Goal: Register for event/course: Sign up to attend an event or enroll in a course

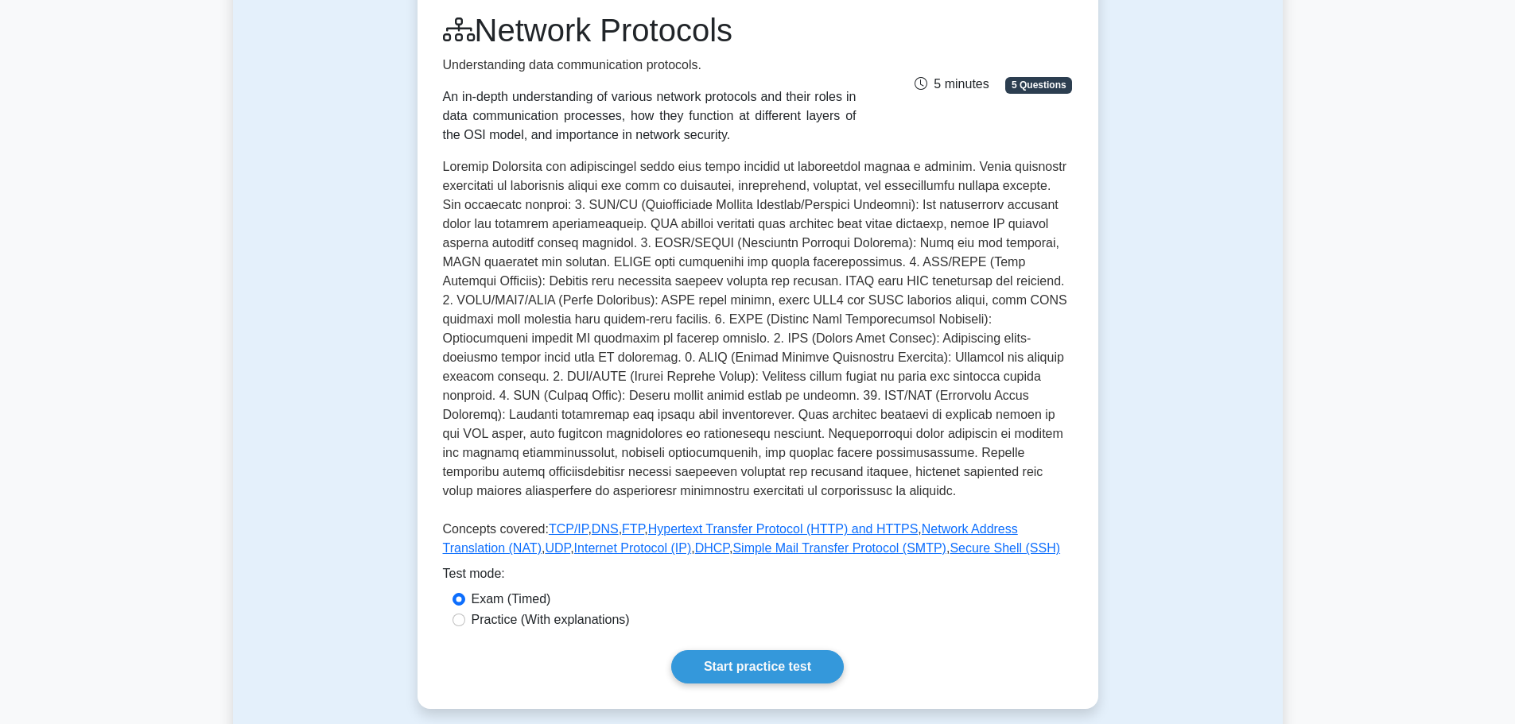
scroll to position [398, 0]
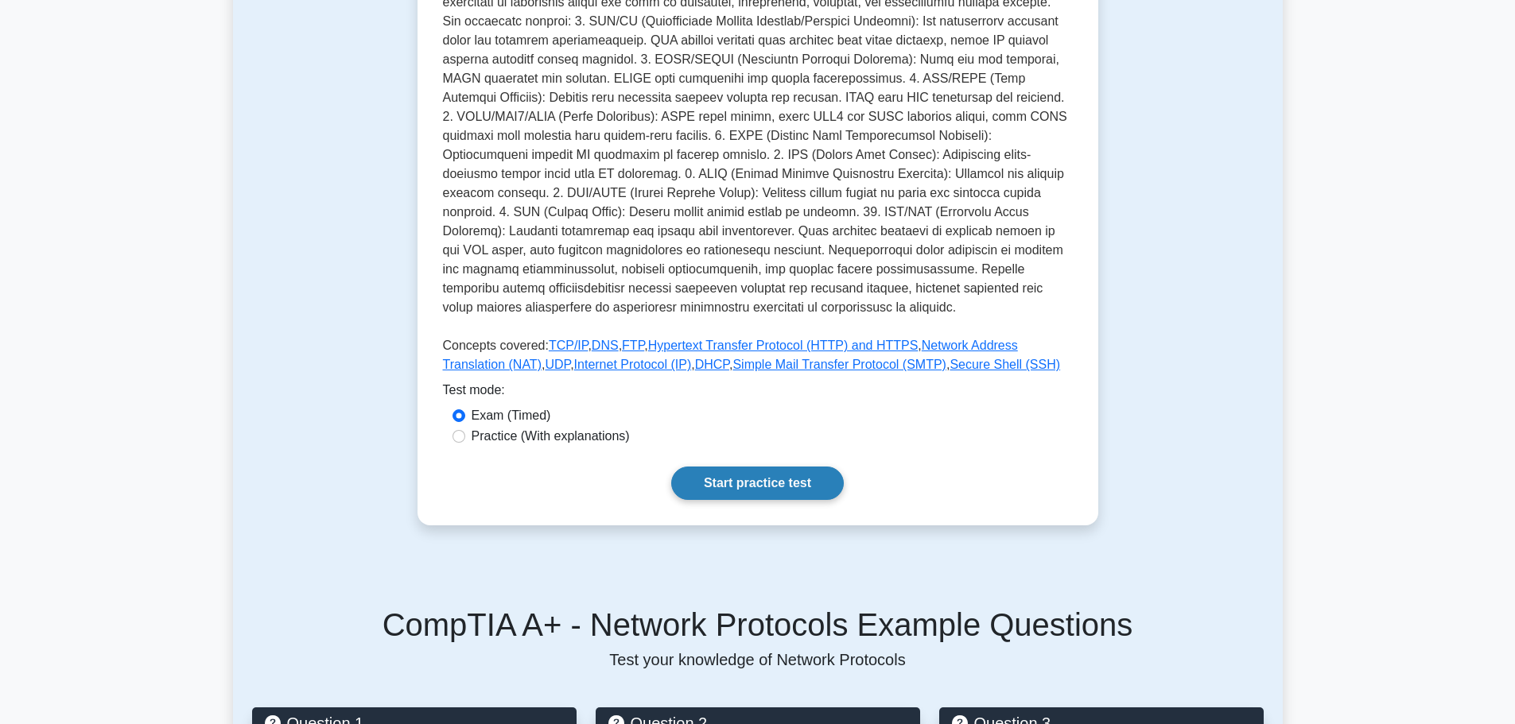
click at [724, 488] on link "Start practice test" at bounding box center [757, 483] width 173 height 33
click at [516, 415] on label "Exam (Timed)" at bounding box center [512, 415] width 80 height 19
click at [465, 415] on input "Exam (Timed)" at bounding box center [458, 416] width 13 height 13
click at [750, 473] on link "Start practice test" at bounding box center [757, 483] width 173 height 33
click at [529, 431] on label "Practice (With explanations)" at bounding box center [551, 436] width 158 height 19
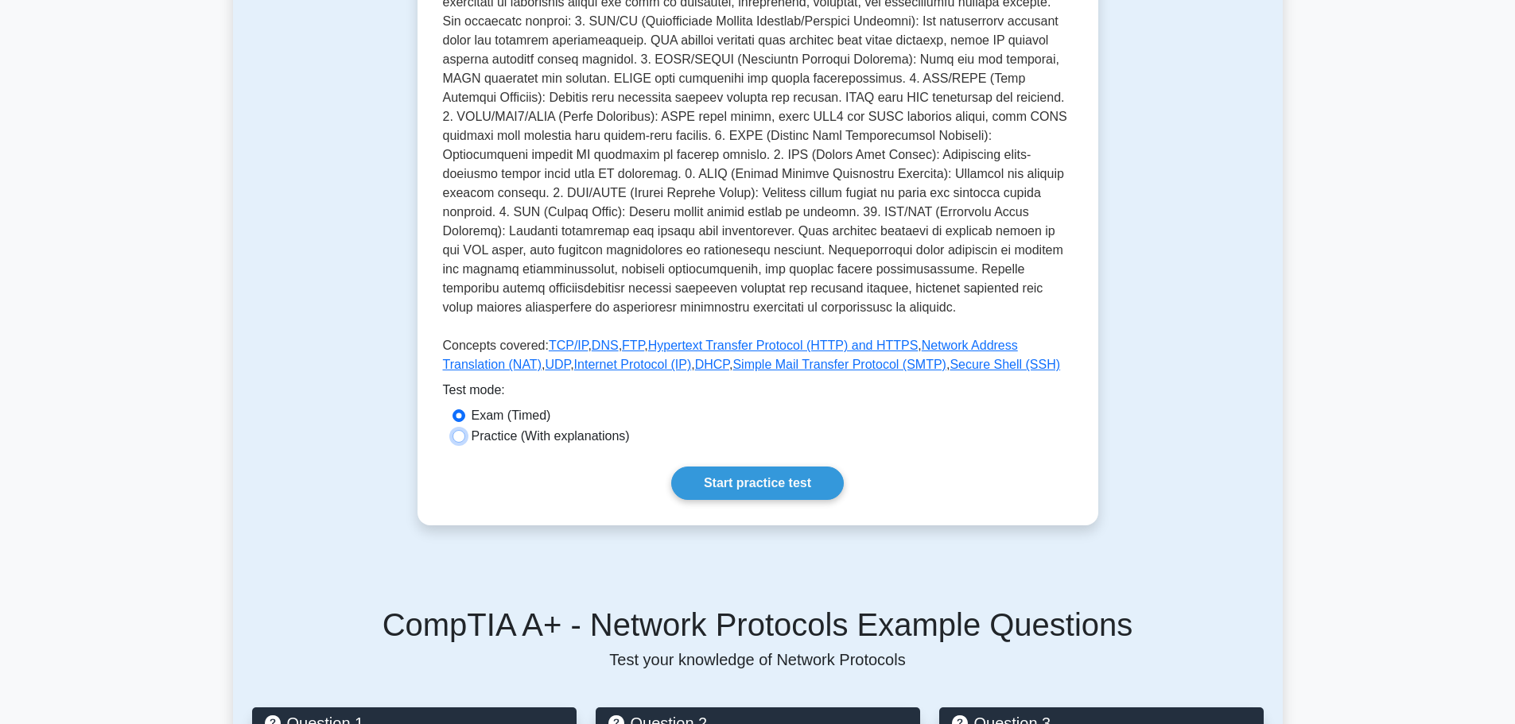
click at [465, 431] on input "Practice (With explanations)" at bounding box center [458, 436] width 13 height 13
radio input "true"
click at [732, 493] on link "Start practice test" at bounding box center [757, 483] width 173 height 33
click at [491, 426] on div "Exam (Timed)" at bounding box center [758, 416] width 630 height 21
click at [491, 424] on label "Exam (Timed)" at bounding box center [512, 415] width 80 height 19
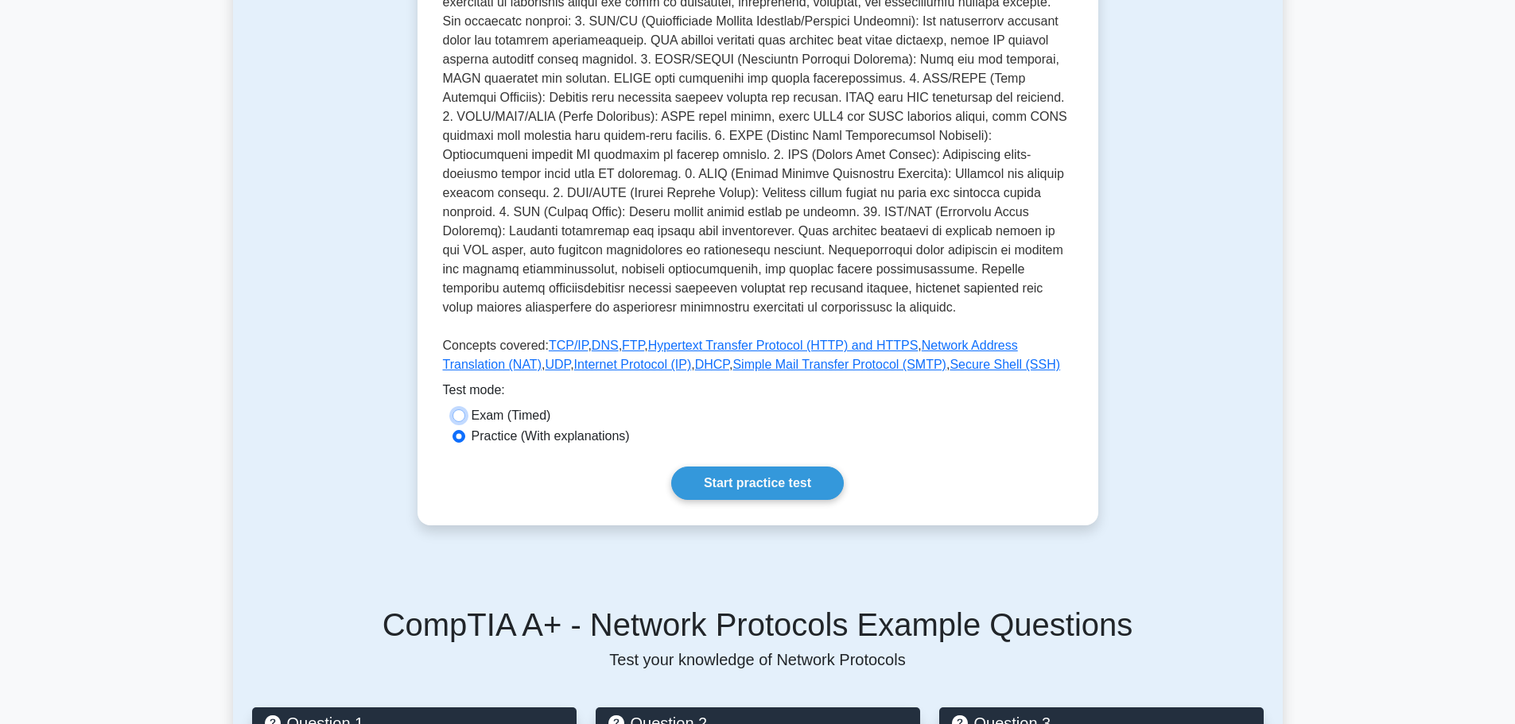
click at [465, 422] on input "Exam (Timed)" at bounding box center [458, 416] width 13 height 13
radio input "true"
click at [766, 493] on link "Start practice test" at bounding box center [757, 483] width 173 height 33
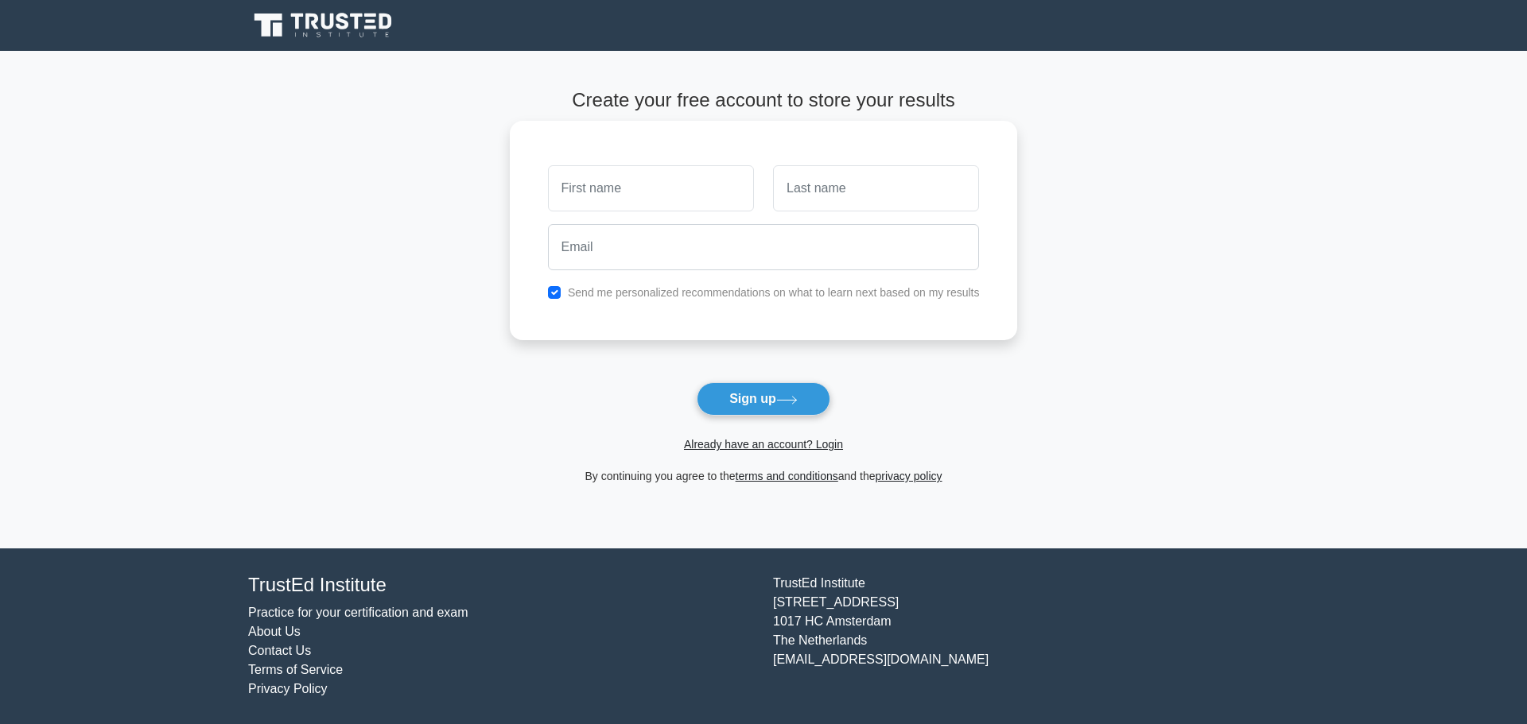
click at [616, 192] on input "text" at bounding box center [651, 188] width 206 height 46
click at [833, 181] on input "text" at bounding box center [876, 188] width 206 height 46
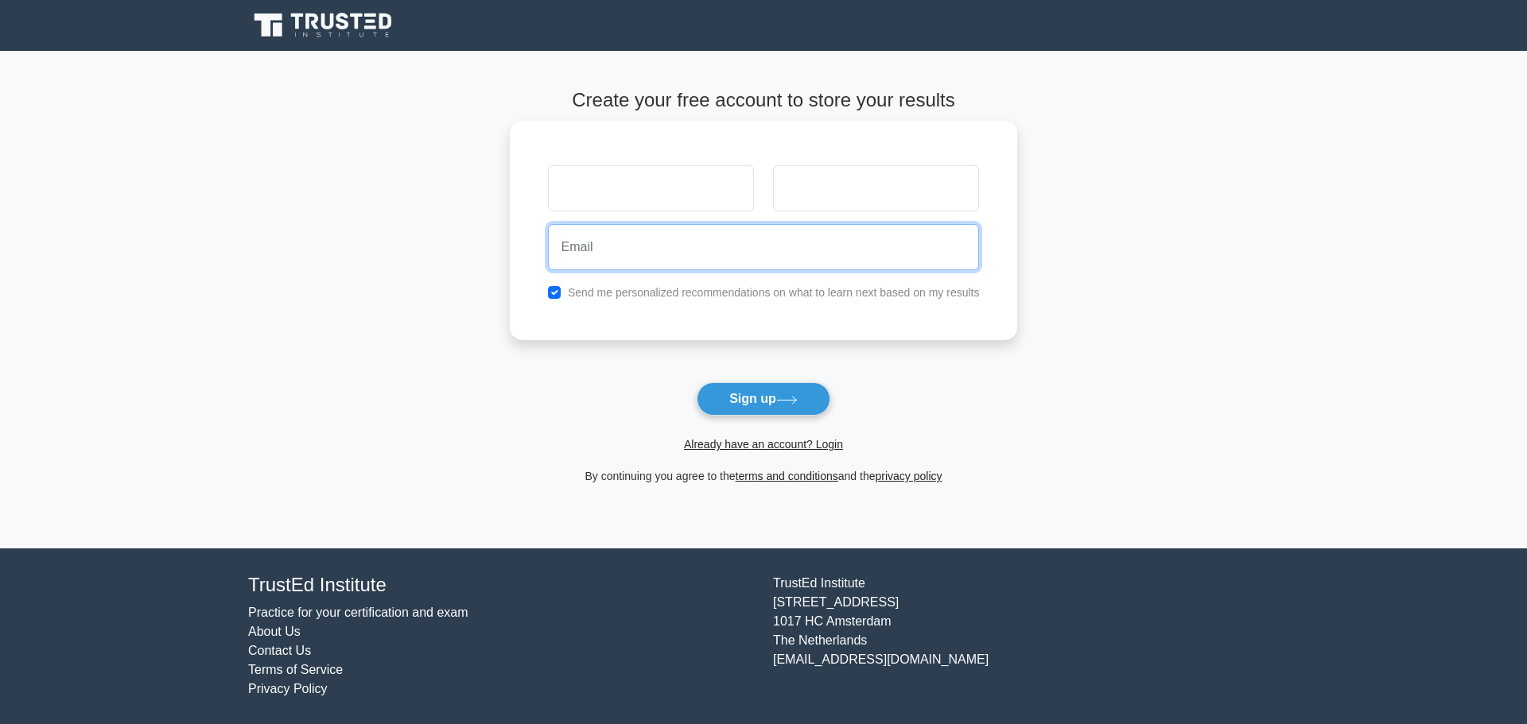
click at [793, 243] on input "email" at bounding box center [764, 247] width 432 height 46
type input "[EMAIL_ADDRESS][DOMAIN_NAME]"
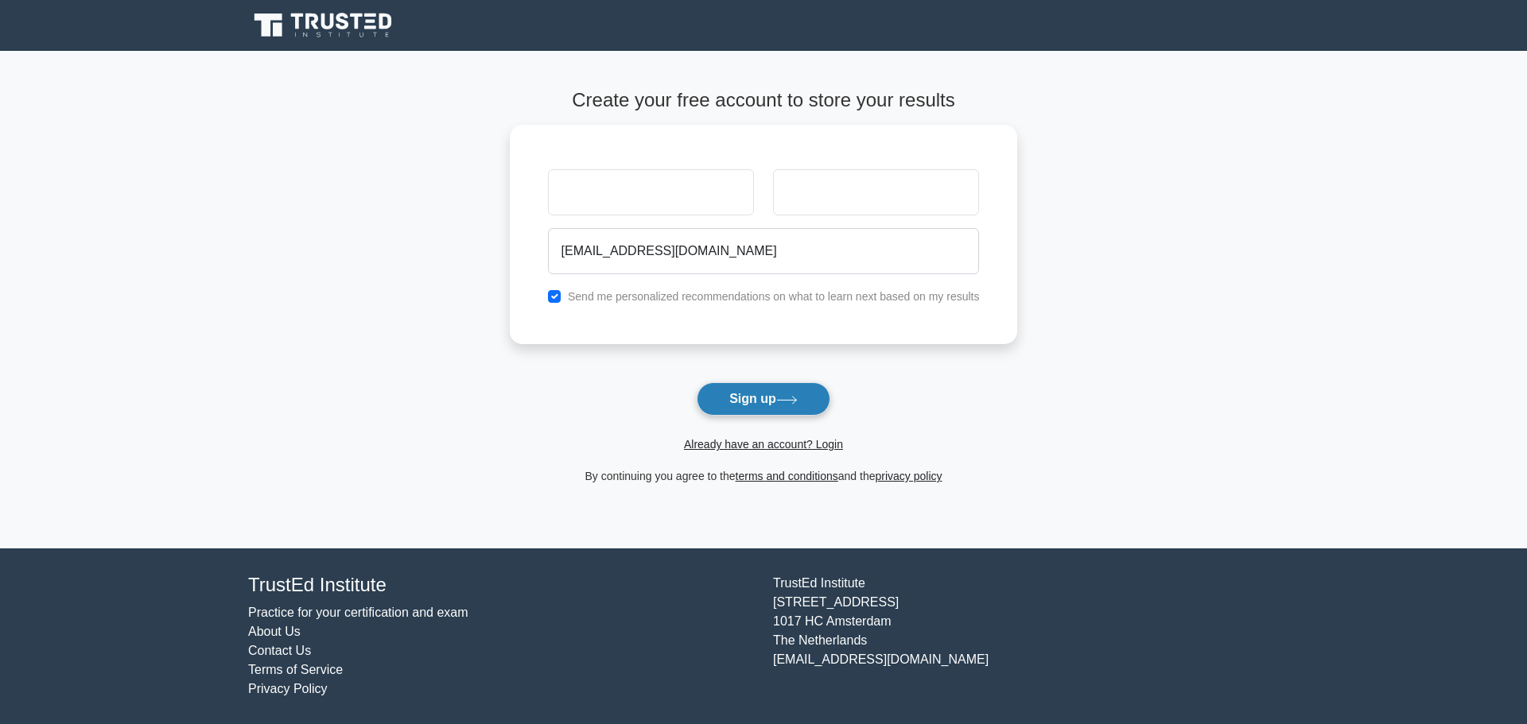
click at [794, 405] on icon at bounding box center [786, 400] width 21 height 9
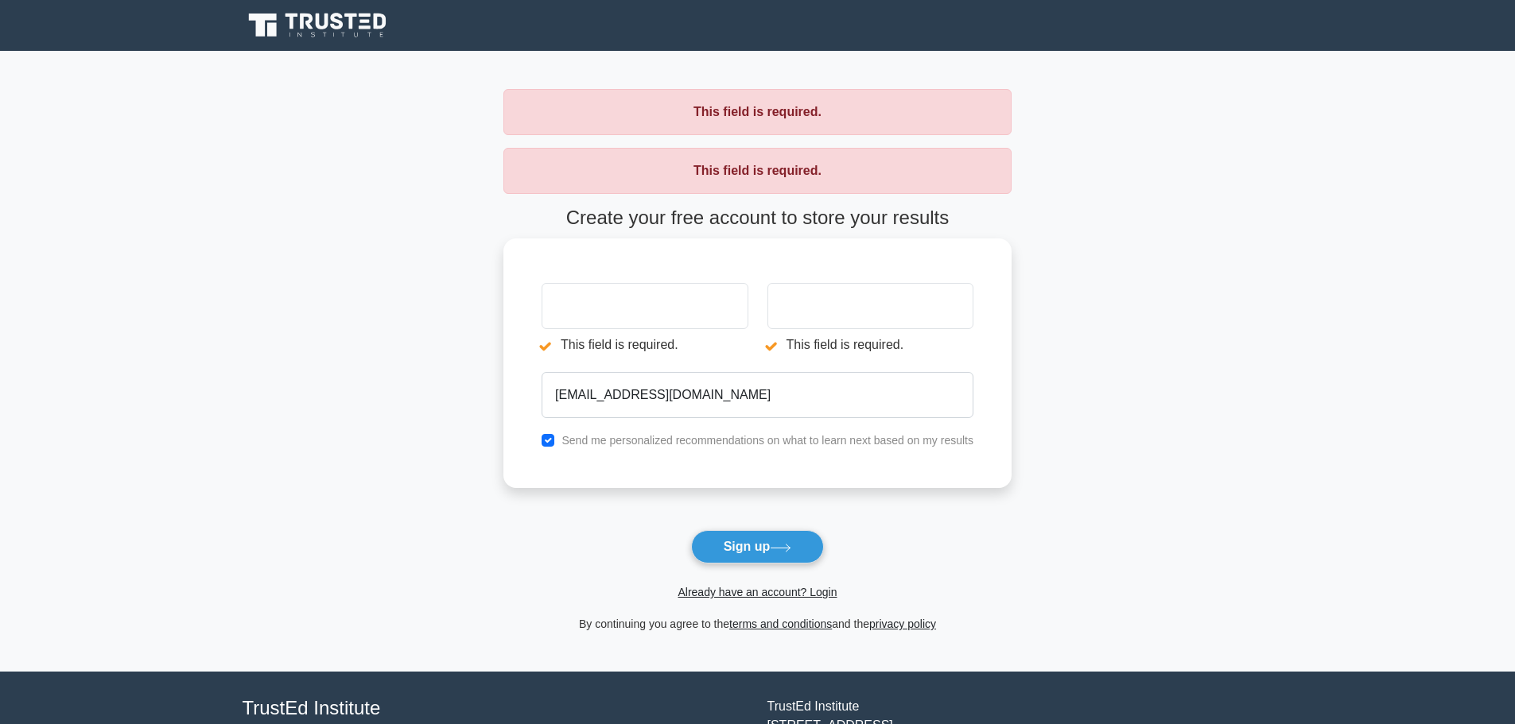
click at [651, 308] on input "text" at bounding box center [645, 306] width 206 height 46
type input "tok"
click at [829, 318] on input "text" at bounding box center [870, 306] width 206 height 46
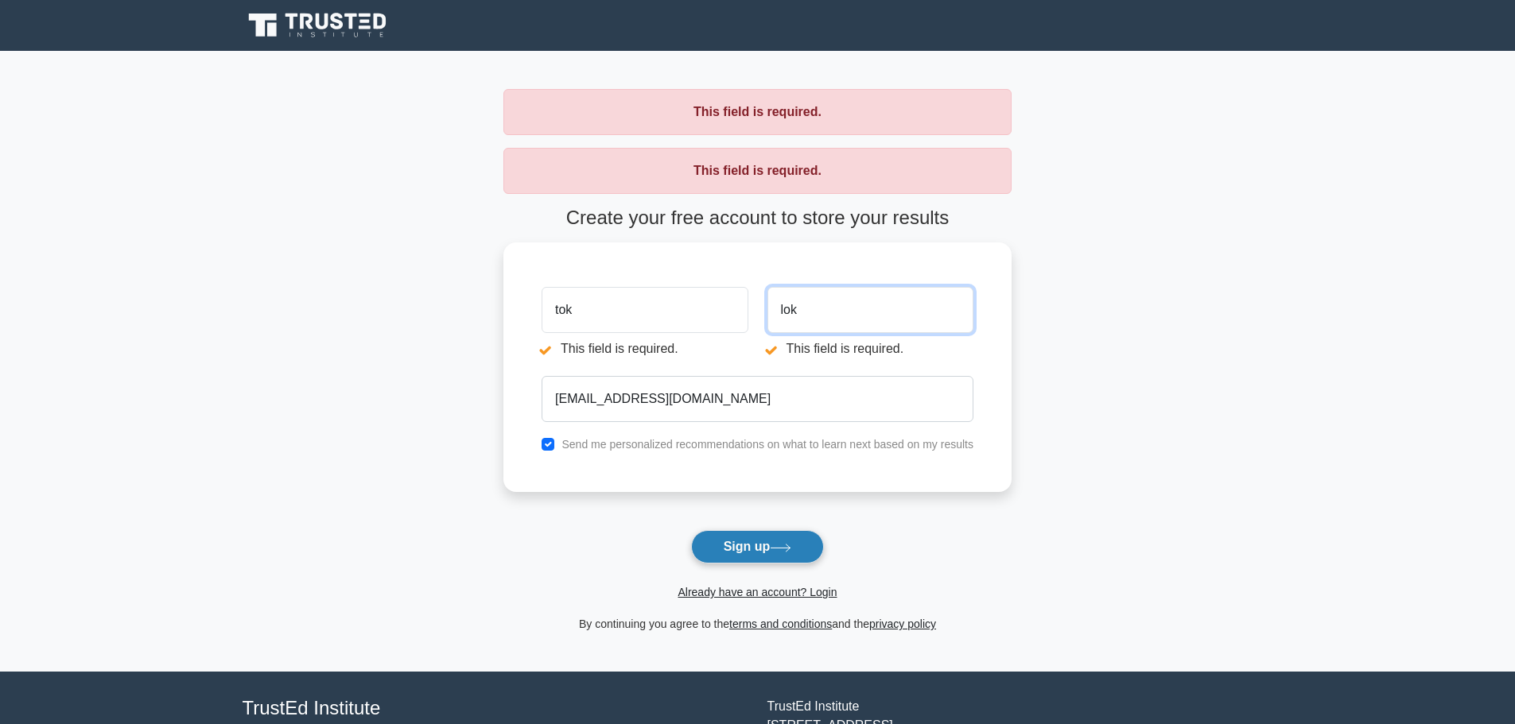
type input "lok"
click at [790, 543] on button "Sign up" at bounding box center [758, 546] width 134 height 33
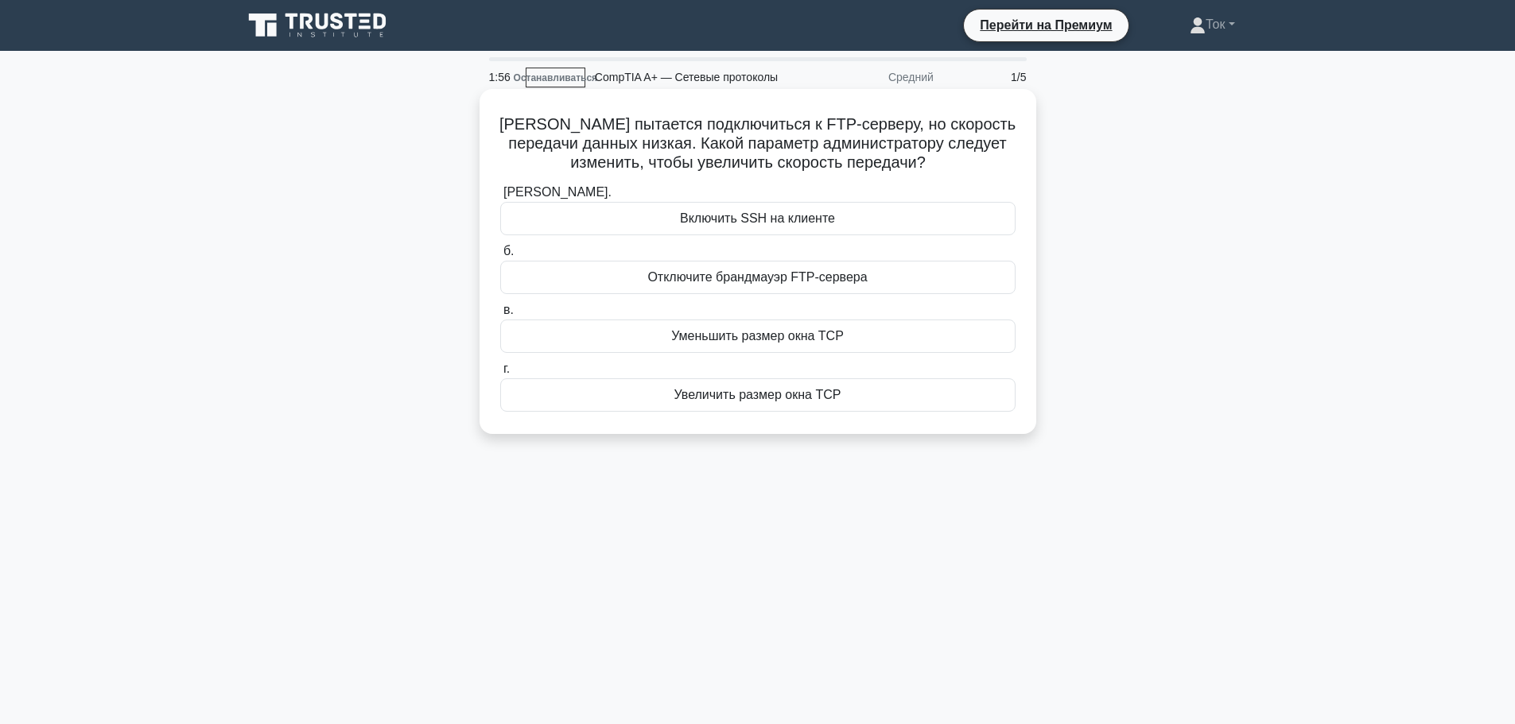
click at [658, 398] on div "Увеличить размер окна TCP" at bounding box center [757, 395] width 515 height 33
click at [500, 375] on input "г. Увеличить размер окна TCP" at bounding box center [500, 369] width 0 height 10
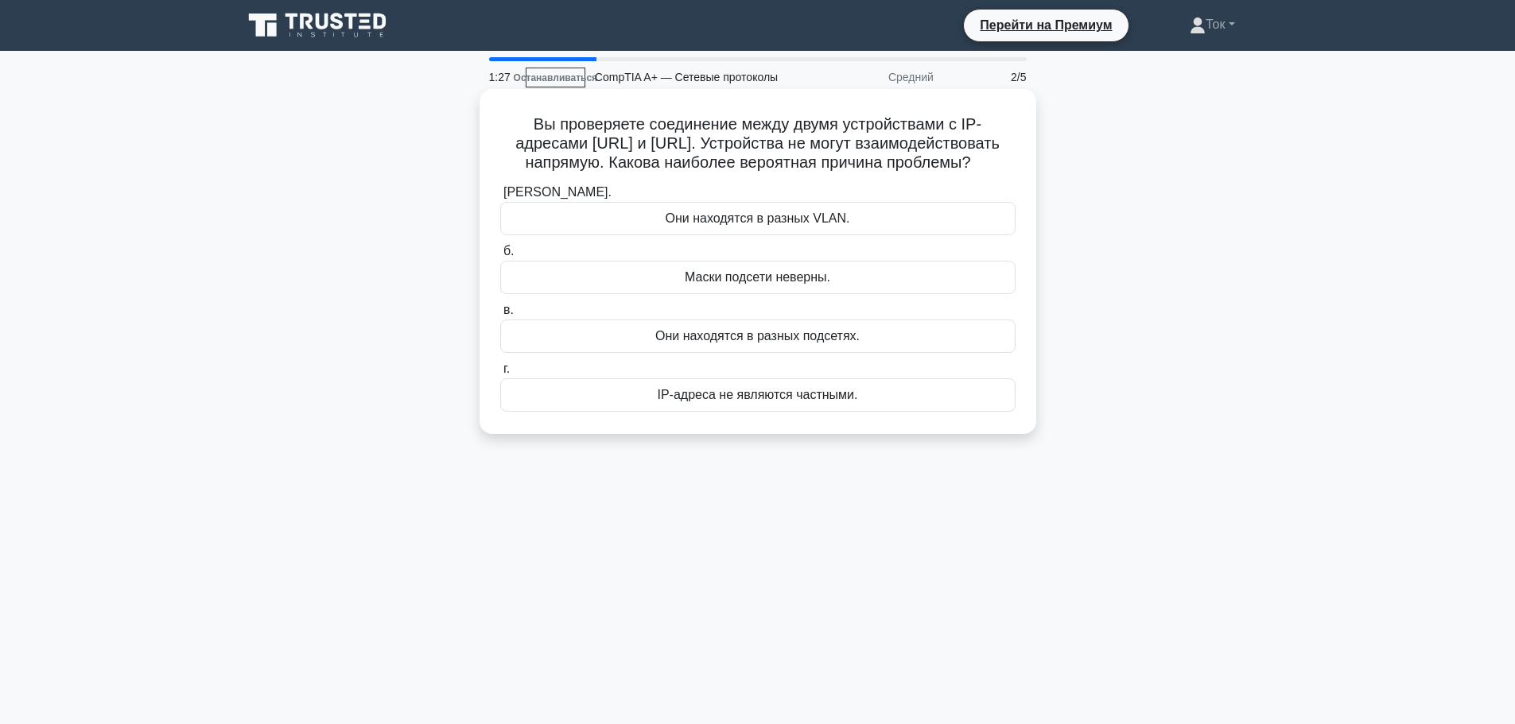
click at [827, 343] on font "Они находятся в разных подсетях." at bounding box center [757, 336] width 204 height 14
click at [500, 316] on input "в. Они находятся в разных подсетях." at bounding box center [500, 310] width 0 height 10
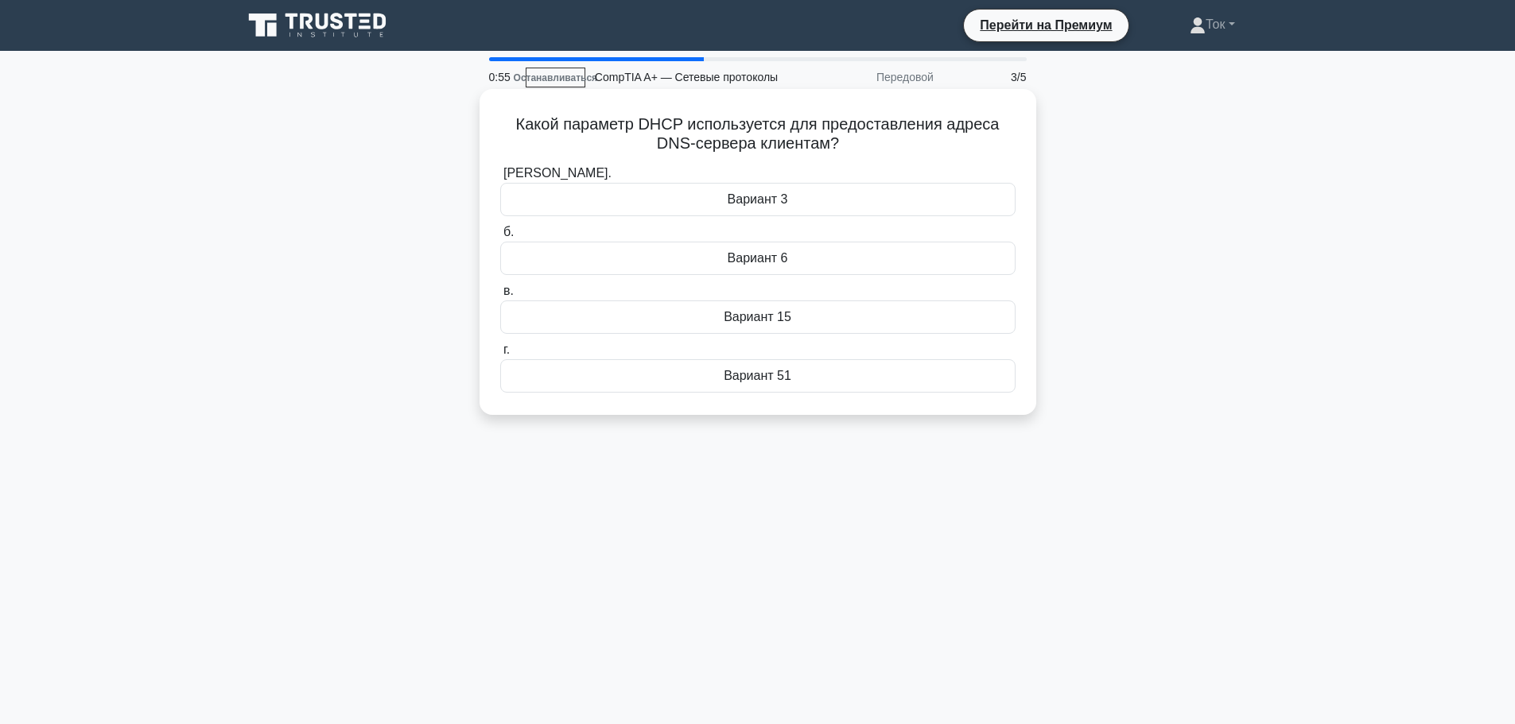
drag, startPoint x: 867, startPoint y: 143, endPoint x: 516, endPoint y: 110, distance: 352.3
click at [516, 110] on div "Какой параметр DHCP используется для предоставления адреса DNS-сервера клиентам…" at bounding box center [758, 251] width 544 height 313
copy font "Какой параметр DHCP используется для предоставления адреса DNS-сервера клиентам?"
click at [658, 251] on div "Вариант 6" at bounding box center [757, 258] width 515 height 33
click at [500, 238] on input "б. Вариант 6" at bounding box center [500, 232] width 0 height 10
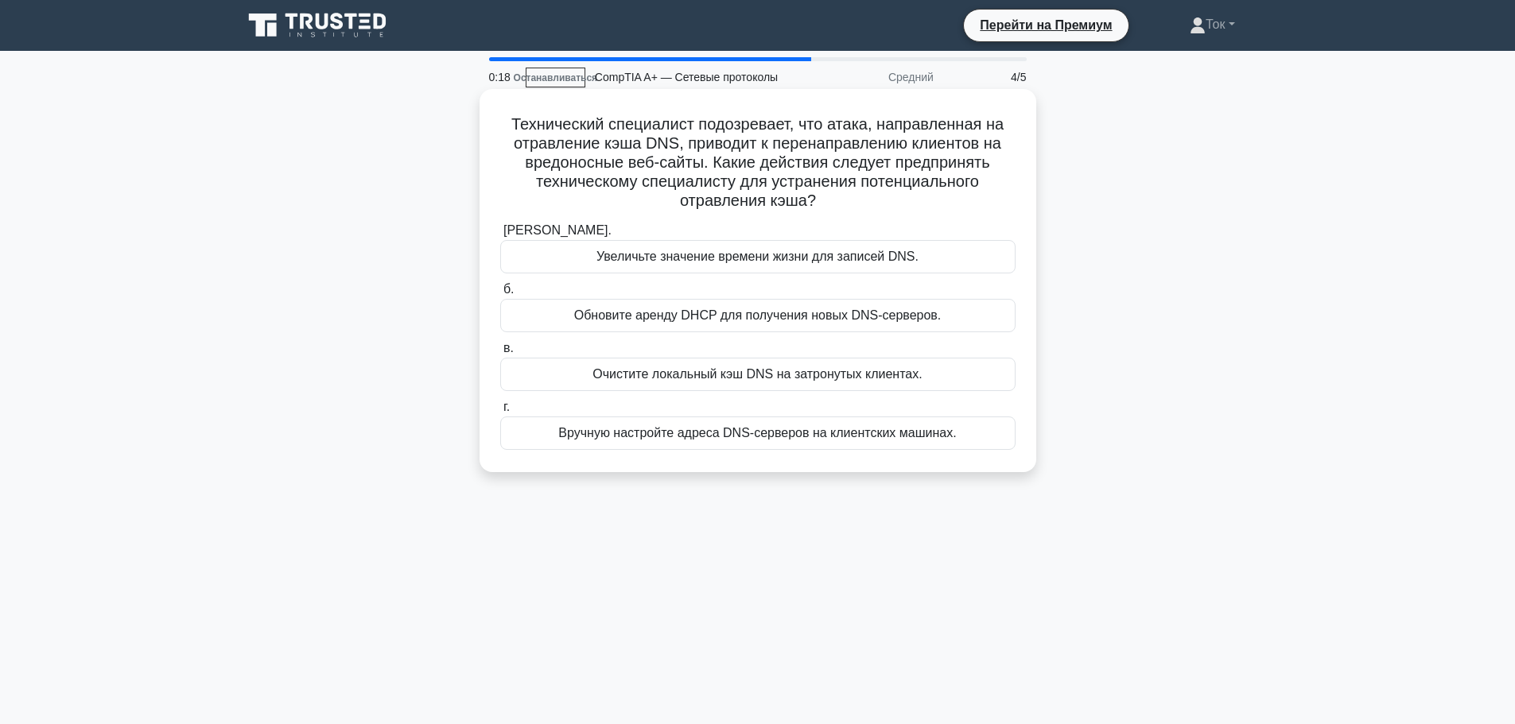
click at [946, 325] on div "Обновите аренду DHCP для получения новых DNS-серверов." at bounding box center [757, 315] width 515 height 33
click at [500, 295] on input "б. Обновите аренду DHCP для получения новых DNS-серверов." at bounding box center [500, 290] width 0 height 10
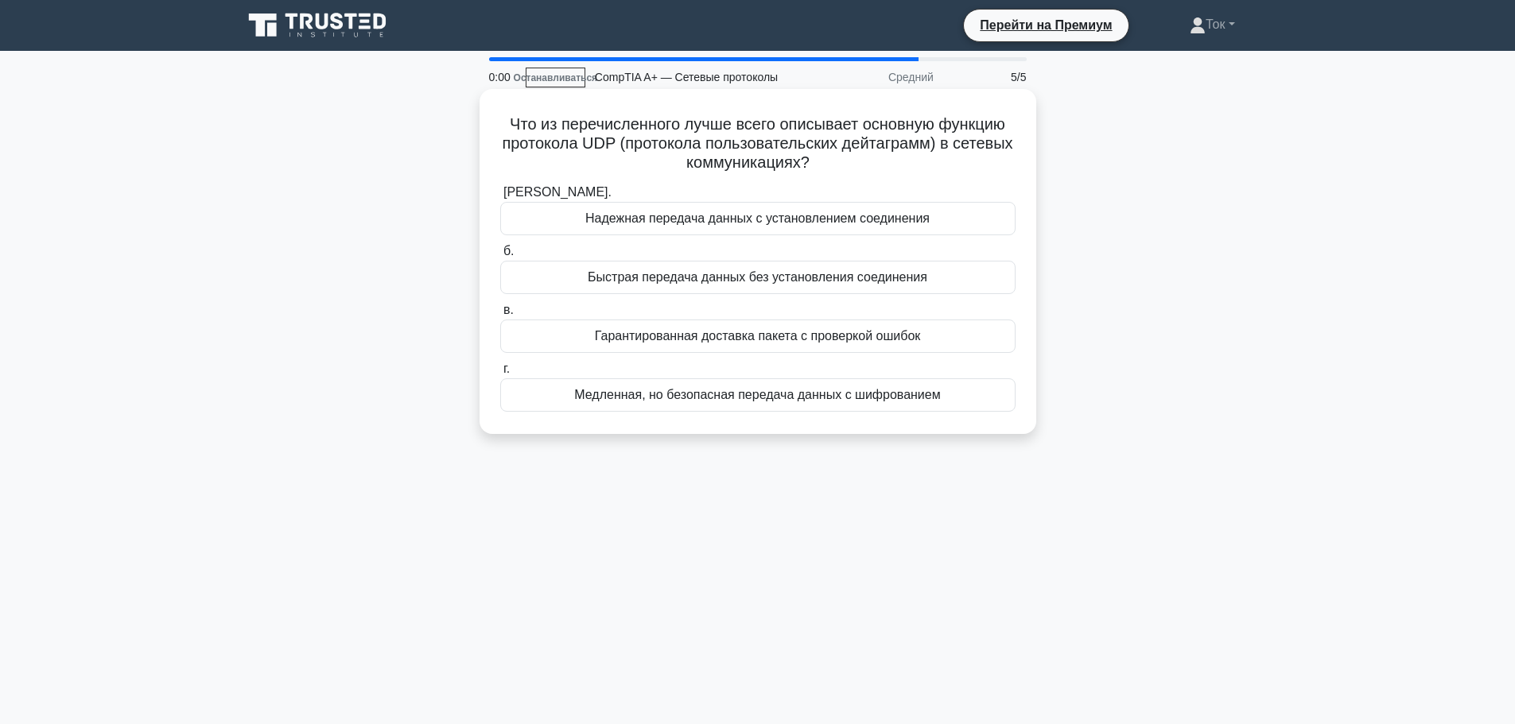
click at [933, 399] on font "Медленная, но безопасная передача данных с шифрованием" at bounding box center [757, 395] width 366 height 14
click at [500, 375] on input "г. Медленная, но безопасная передача данных с шифрованием" at bounding box center [500, 369] width 0 height 10
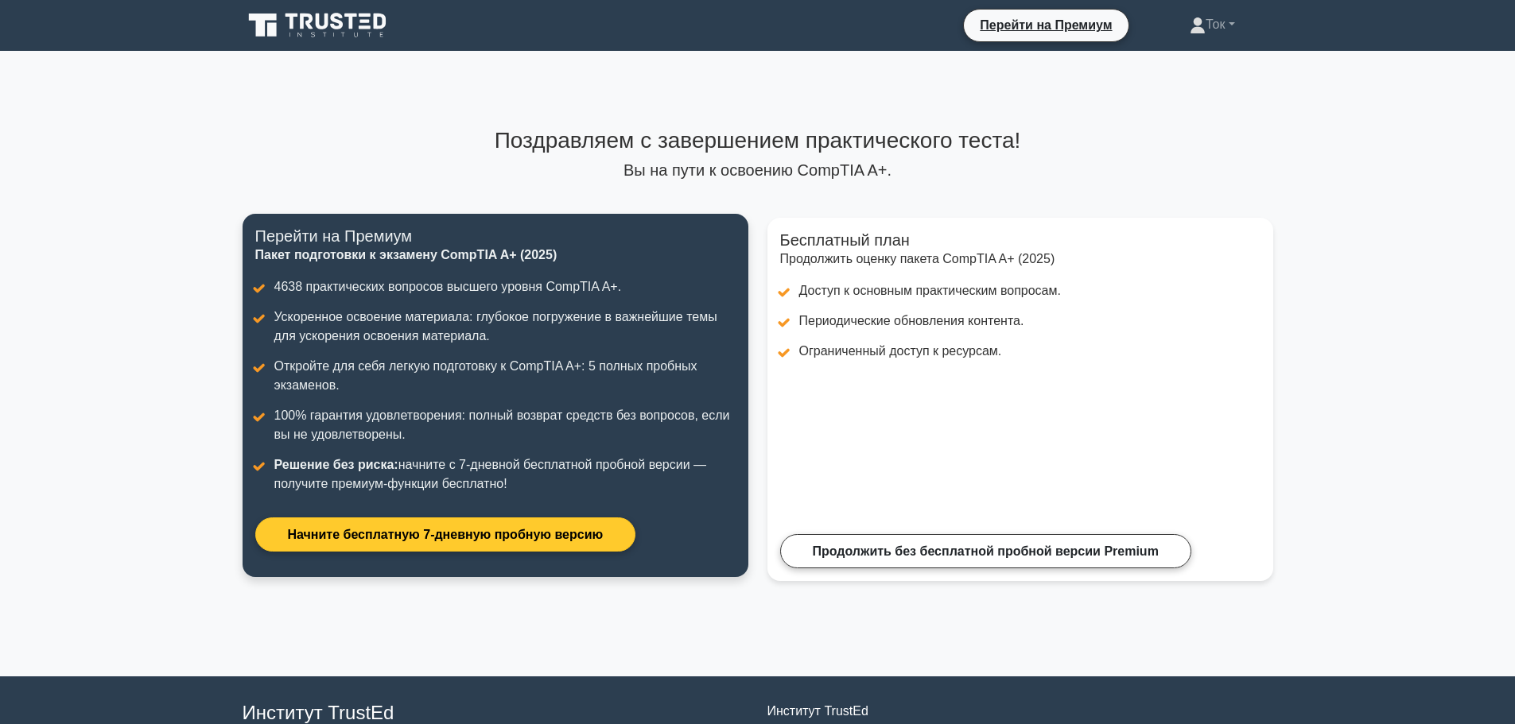
click at [572, 537] on link "Начните бесплатную 7-дневную пробную версию" at bounding box center [445, 535] width 381 height 34
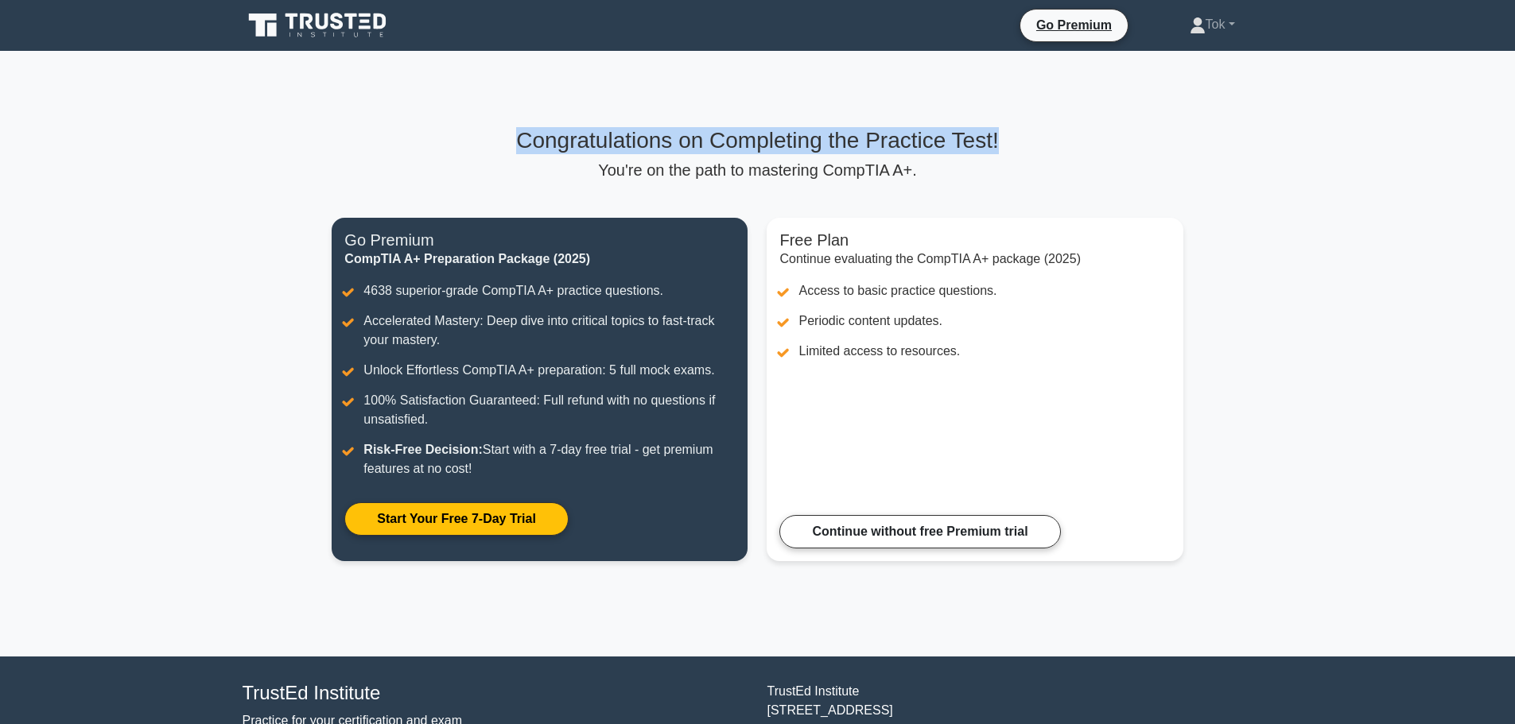
drag, startPoint x: 480, startPoint y: 138, endPoint x: 1055, endPoint y: 136, distance: 575.8
click at [1055, 136] on h3 "Congratulations on Completing the Practice Test!" at bounding box center [757, 140] width 851 height 27
click at [1079, 146] on h3 "Congratulations on Completing the Practice Test!" at bounding box center [757, 140] width 851 height 27
click at [346, 14] on icon at bounding box center [351, 22] width 13 height 16
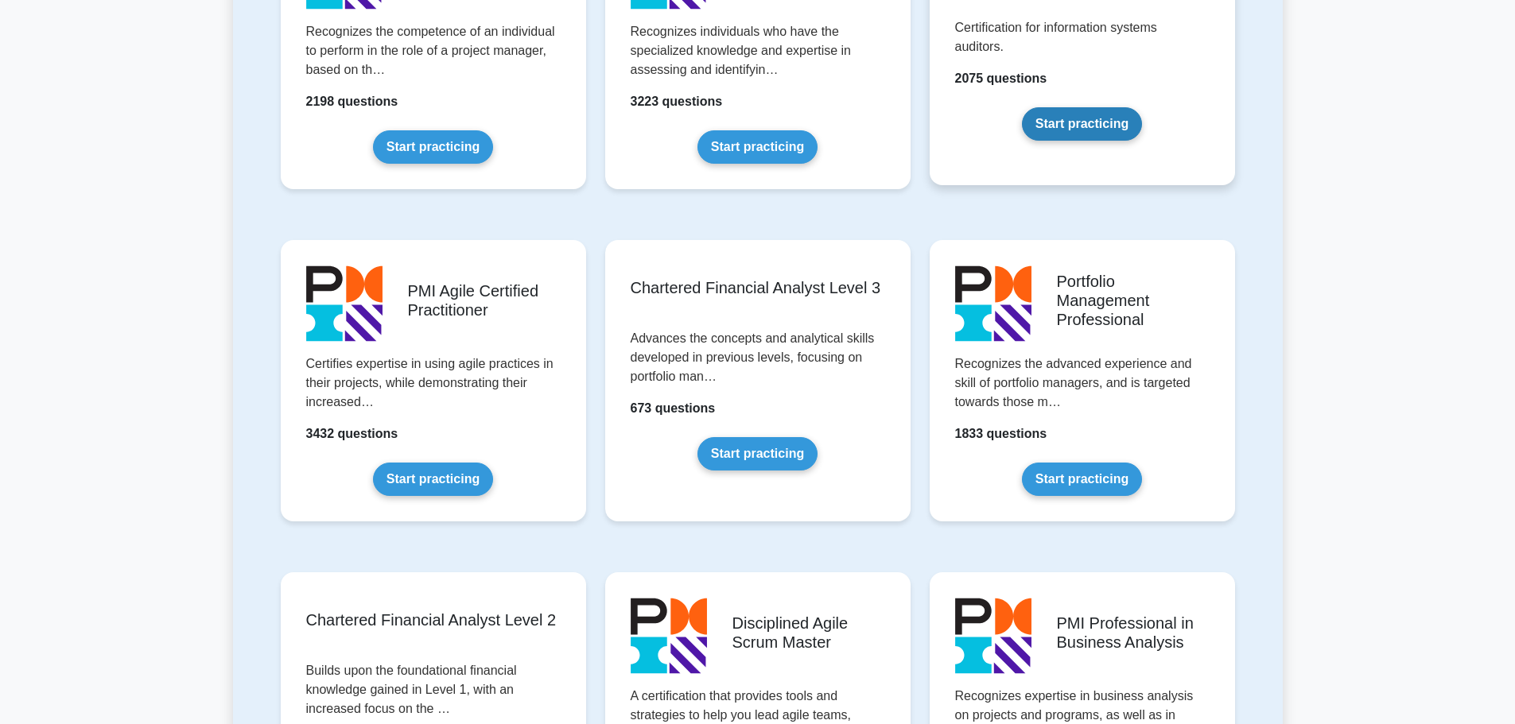
scroll to position [1590, 0]
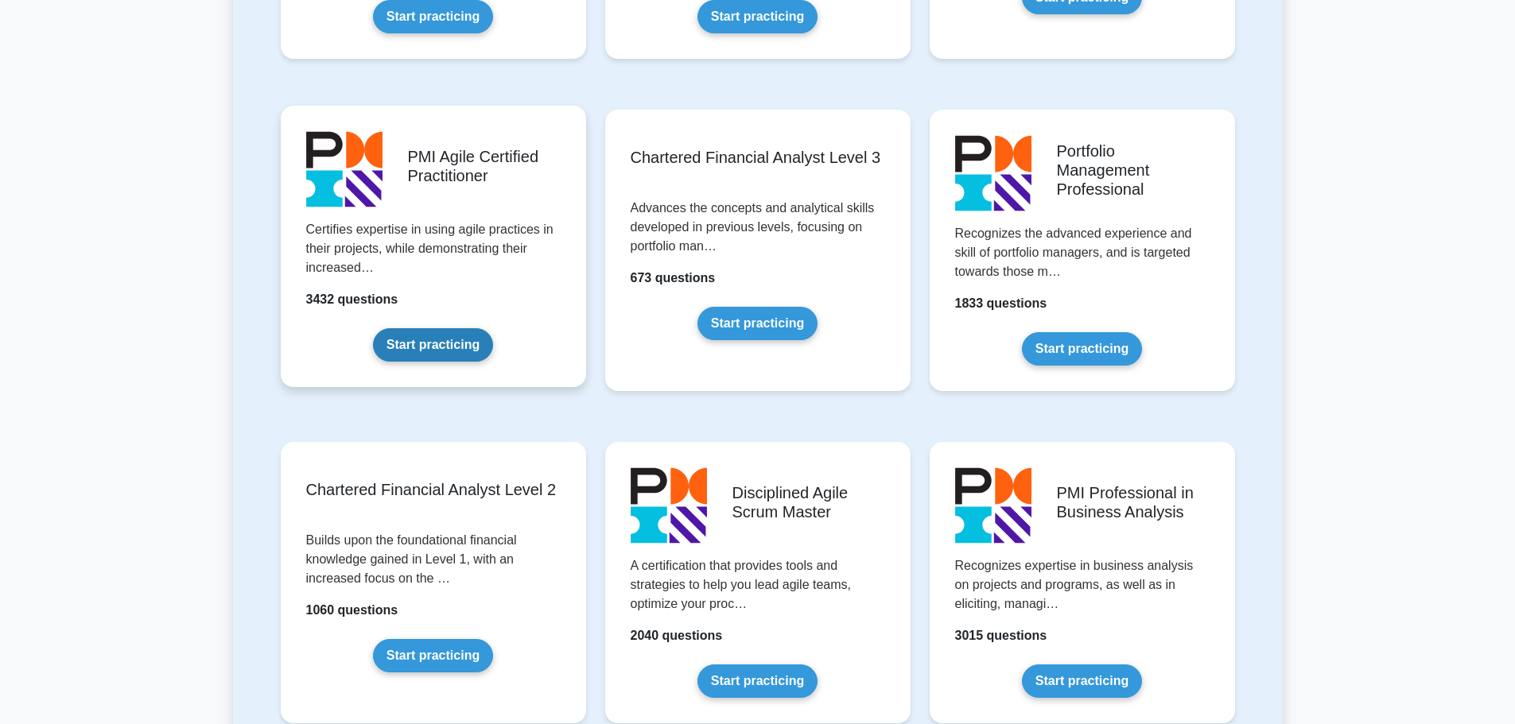
click at [433, 340] on link "Start practicing" at bounding box center [433, 344] width 120 height 33
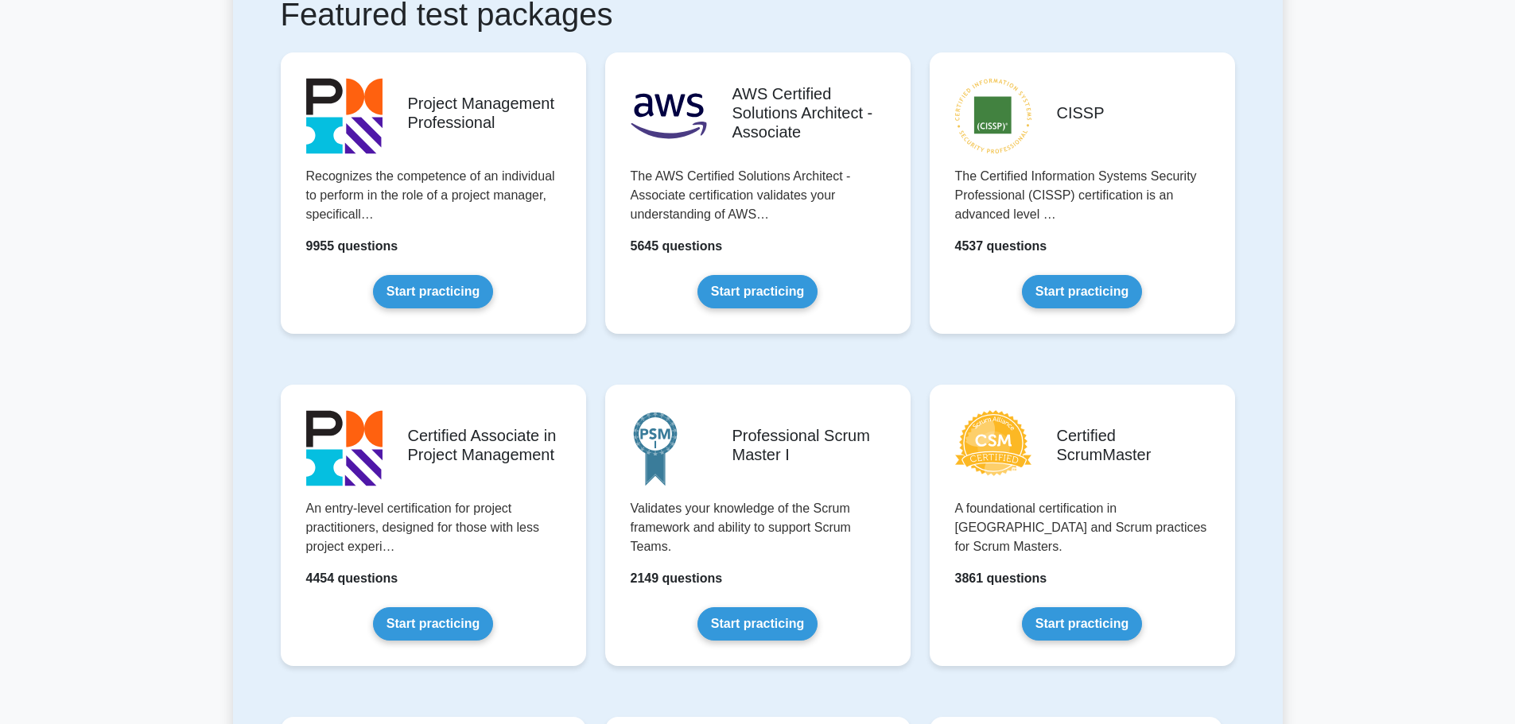
scroll to position [0, 0]
